Goal: Check status

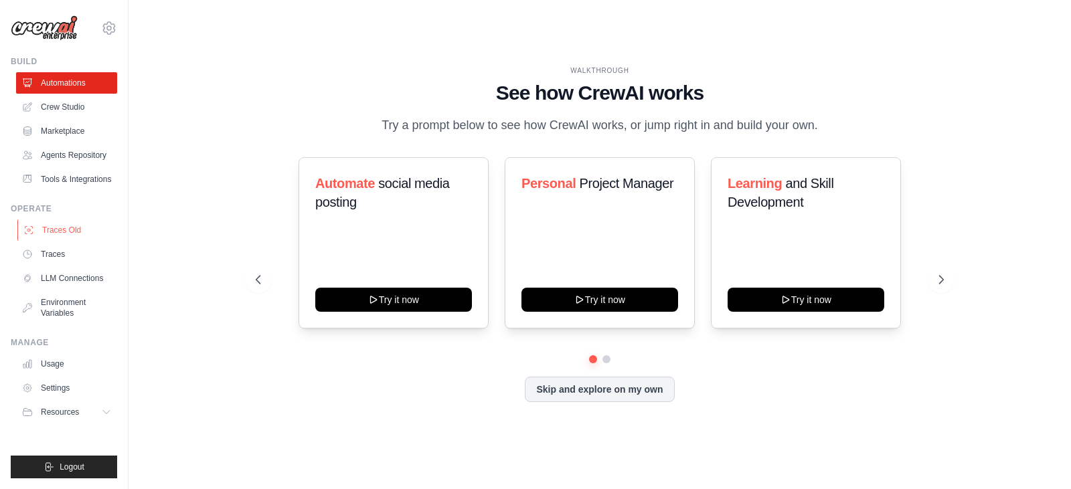
click at [73, 225] on link "Traces Old" at bounding box center [67, 230] width 101 height 21
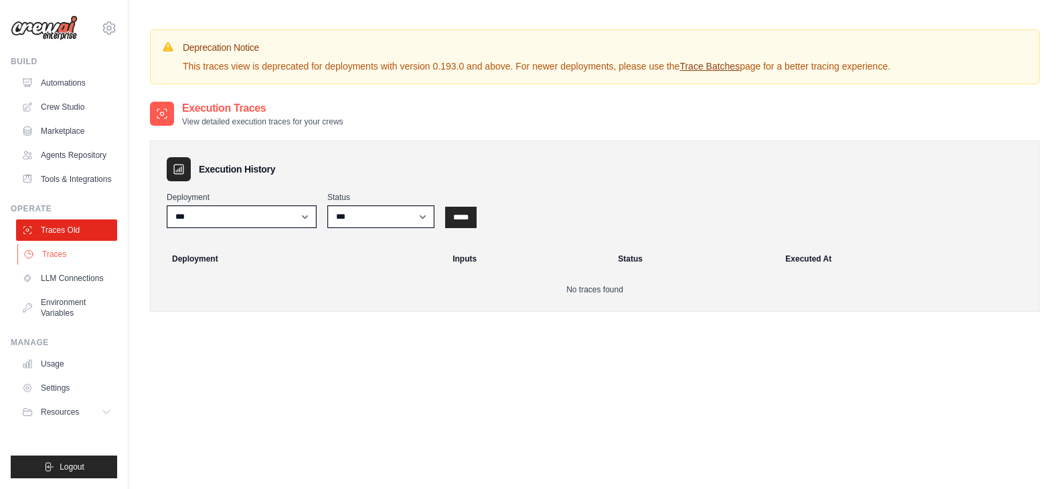
click at [62, 253] on link "Traces" at bounding box center [67, 254] width 101 height 21
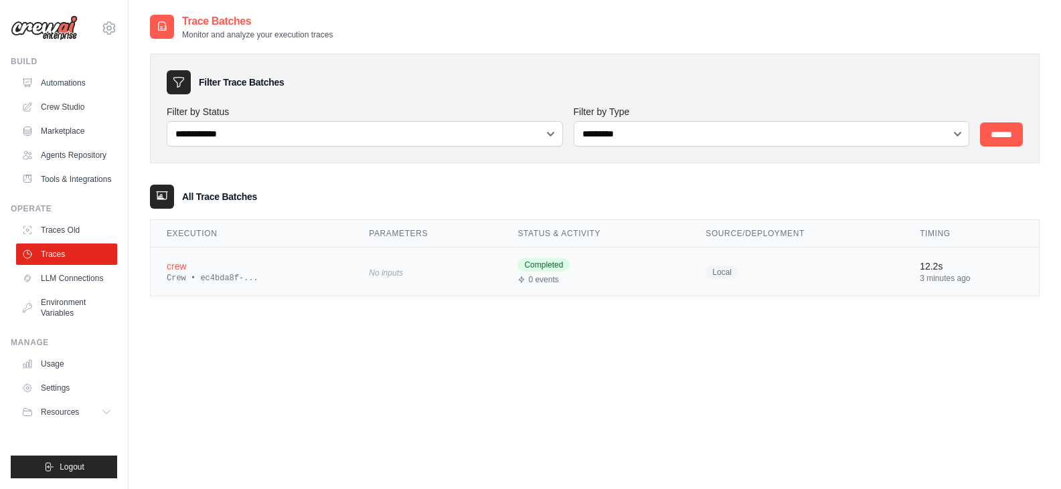
click at [369, 273] on span "No inputs" at bounding box center [386, 272] width 34 height 9
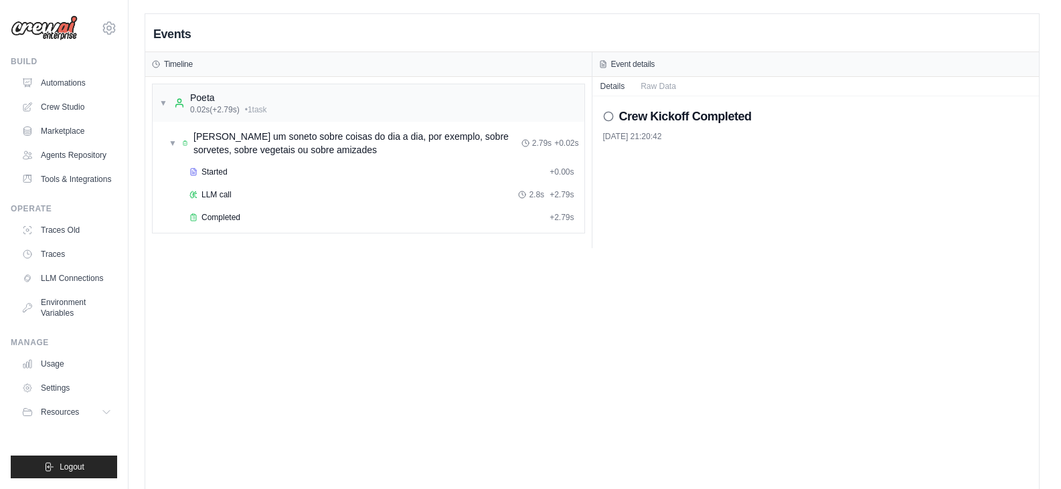
click at [679, 131] on div "Crew Kickoff Completed [DATE] 21:20:42" at bounding box center [816, 124] width 426 height 35
click at [424, 179] on div "Started + 0.00s" at bounding box center [382, 172] width 394 height 20
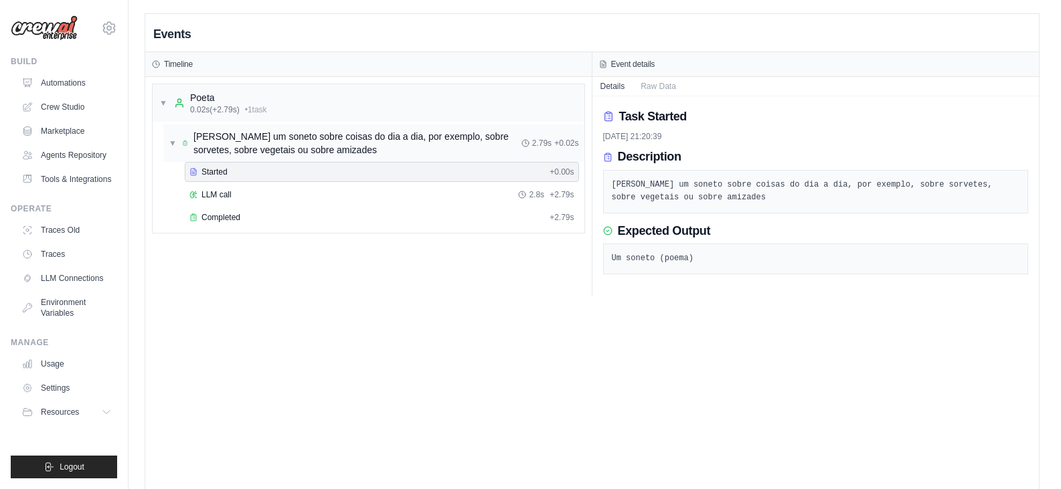
click at [395, 149] on span "[PERSON_NAME] um soneto sobre coisas do dia a dia, por exemplo, sobre sorvetes,…" at bounding box center [357, 143] width 328 height 27
click at [402, 145] on span "[PERSON_NAME] um soneto sobre coisas do dia a dia, por exemplo, sobre sorvetes,…" at bounding box center [356, 143] width 330 height 27
click at [305, 191] on div "LLM call 2.8s + 2.79s" at bounding box center [381, 194] width 385 height 11
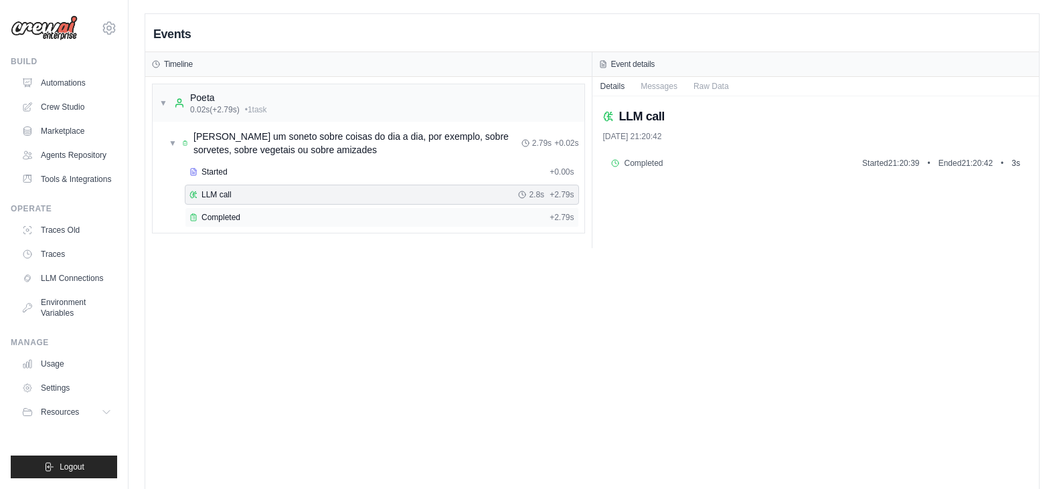
click at [299, 218] on div "Completed" at bounding box center [366, 217] width 355 height 11
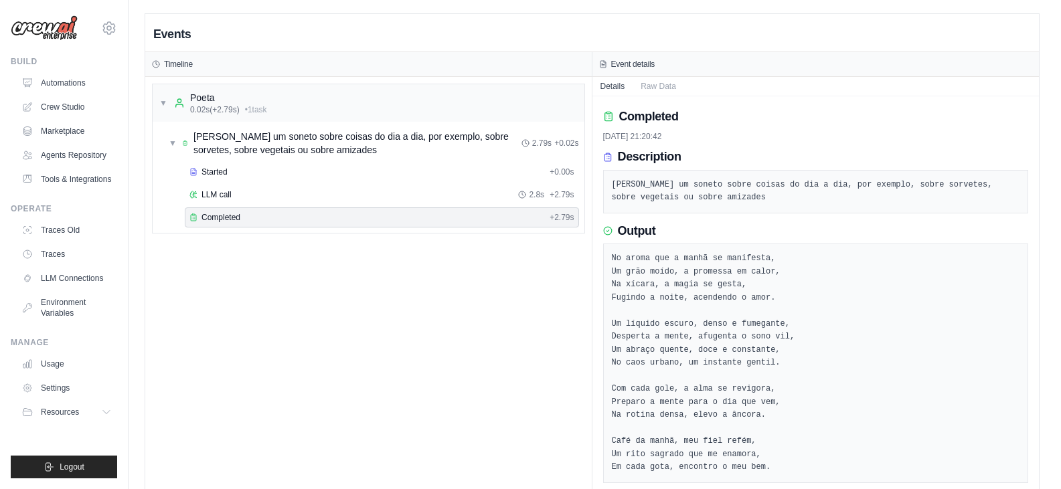
scroll to position [40, 0]
